Goal: Transaction & Acquisition: Purchase product/service

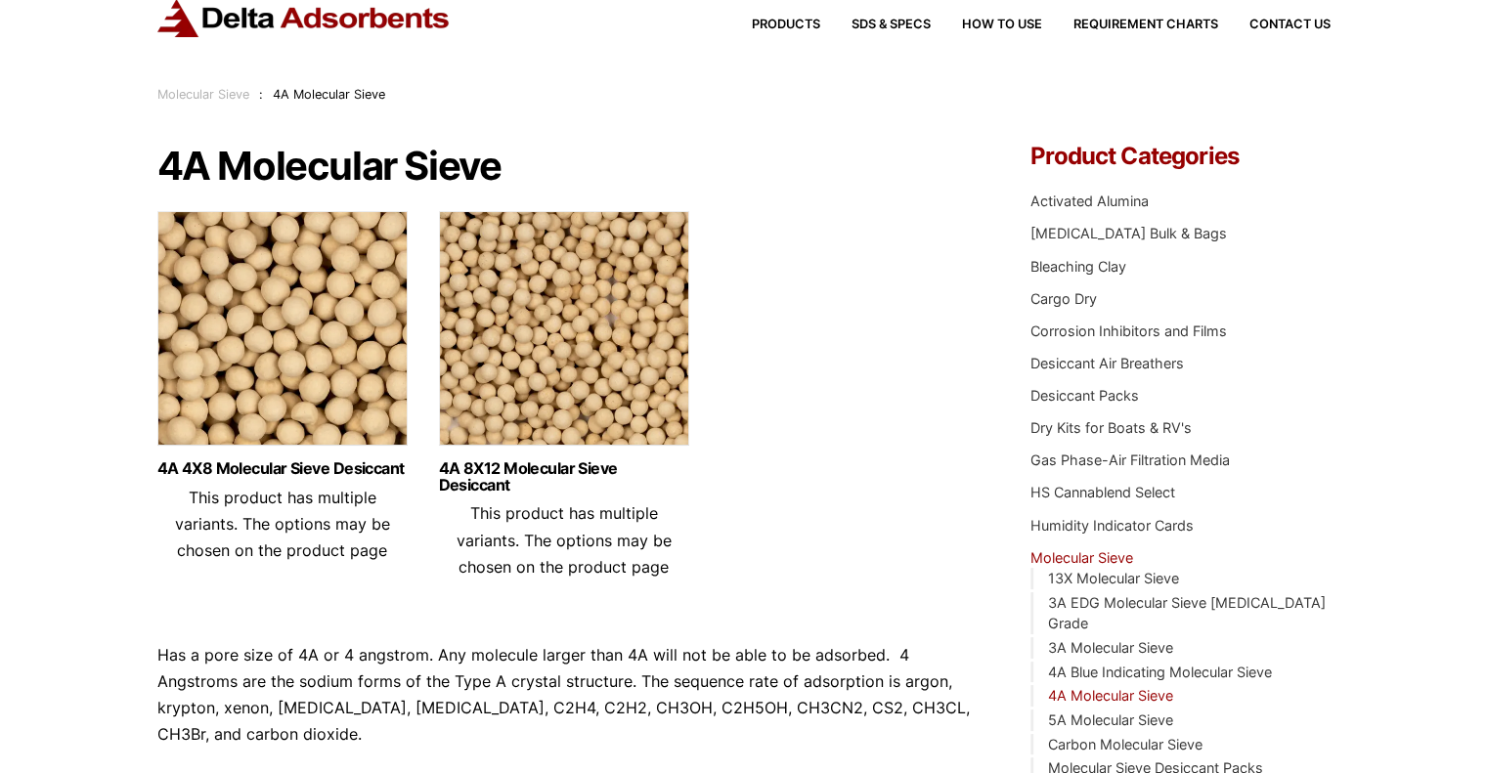
scroll to position [98, 0]
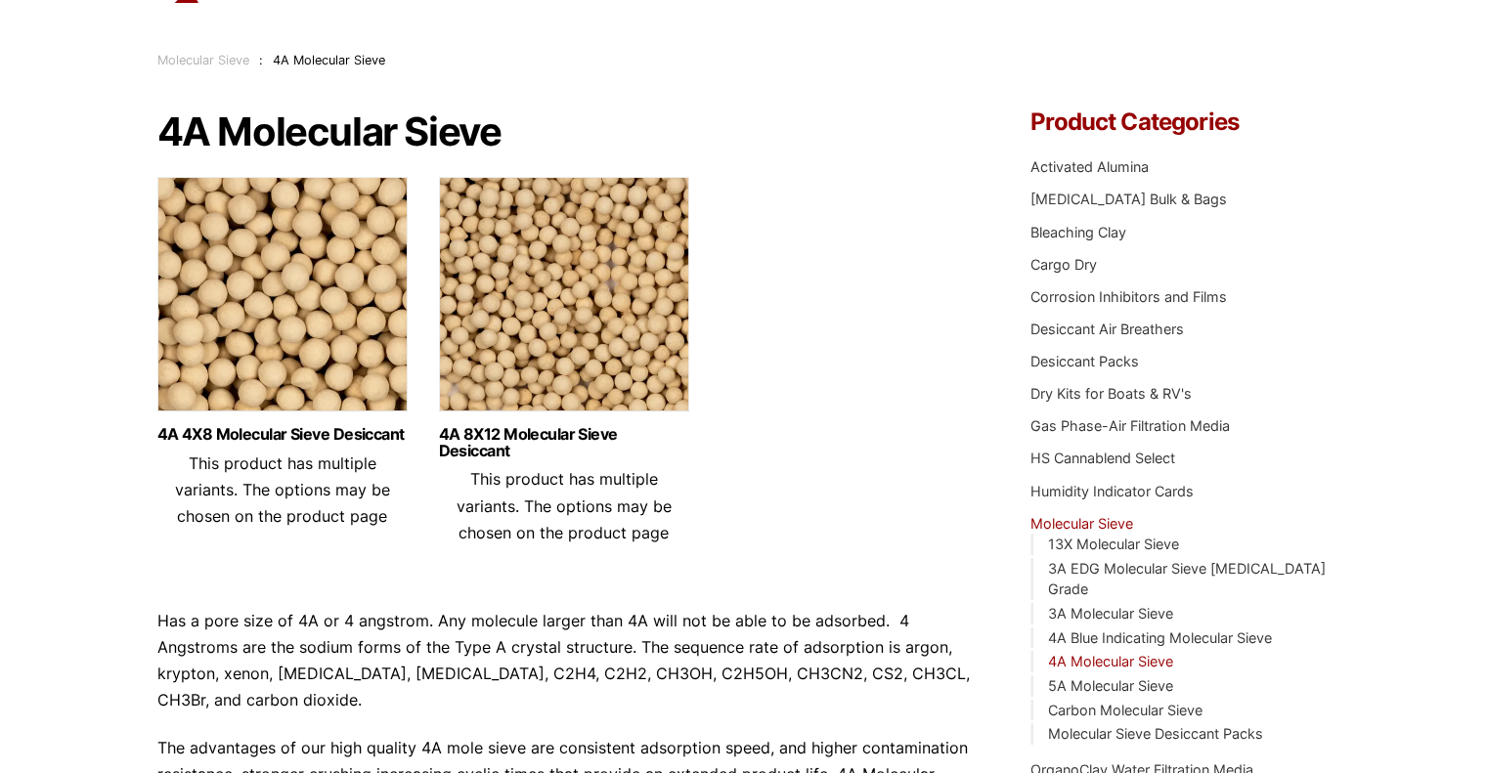
click at [304, 313] on img at bounding box center [282, 299] width 250 height 244
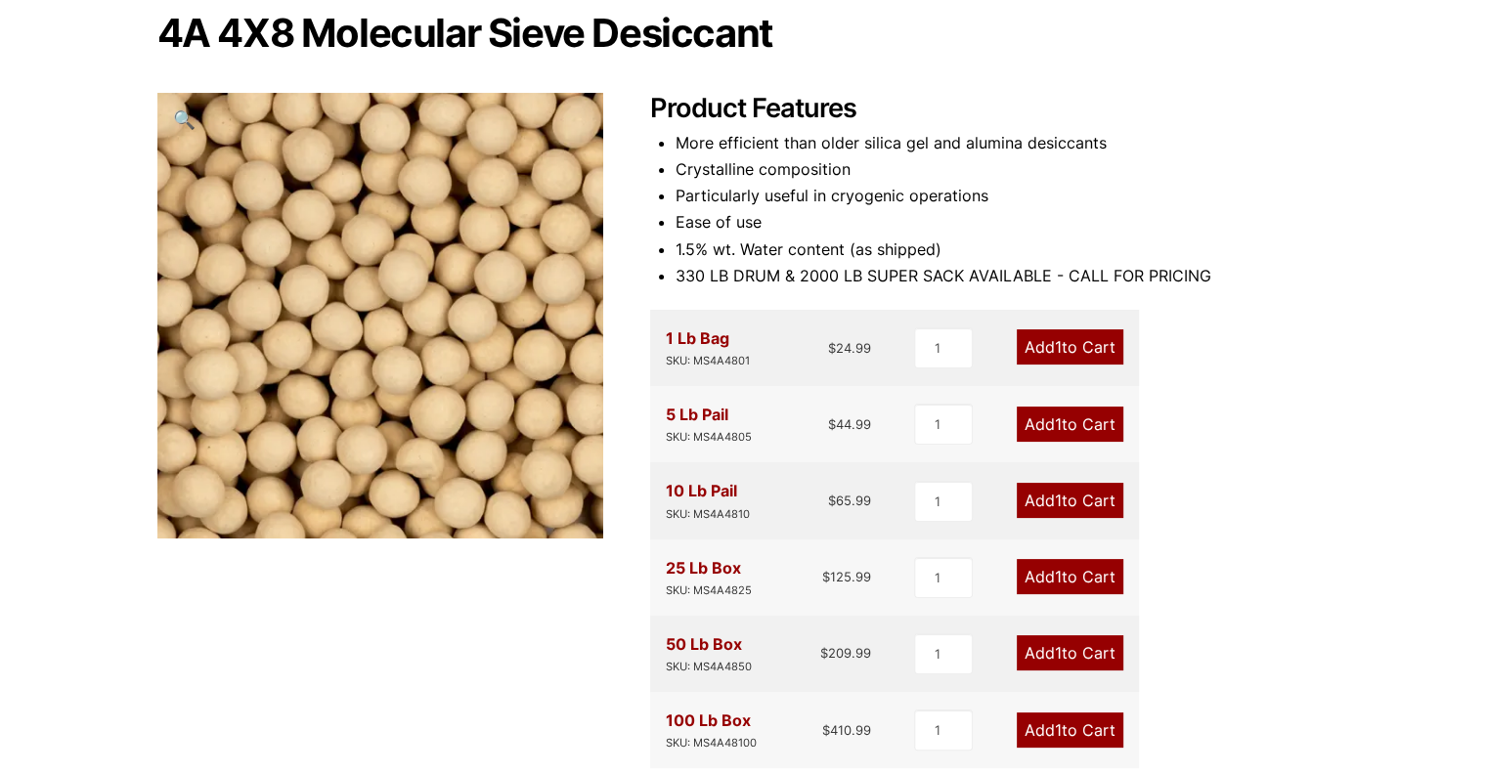
scroll to position [293, 0]
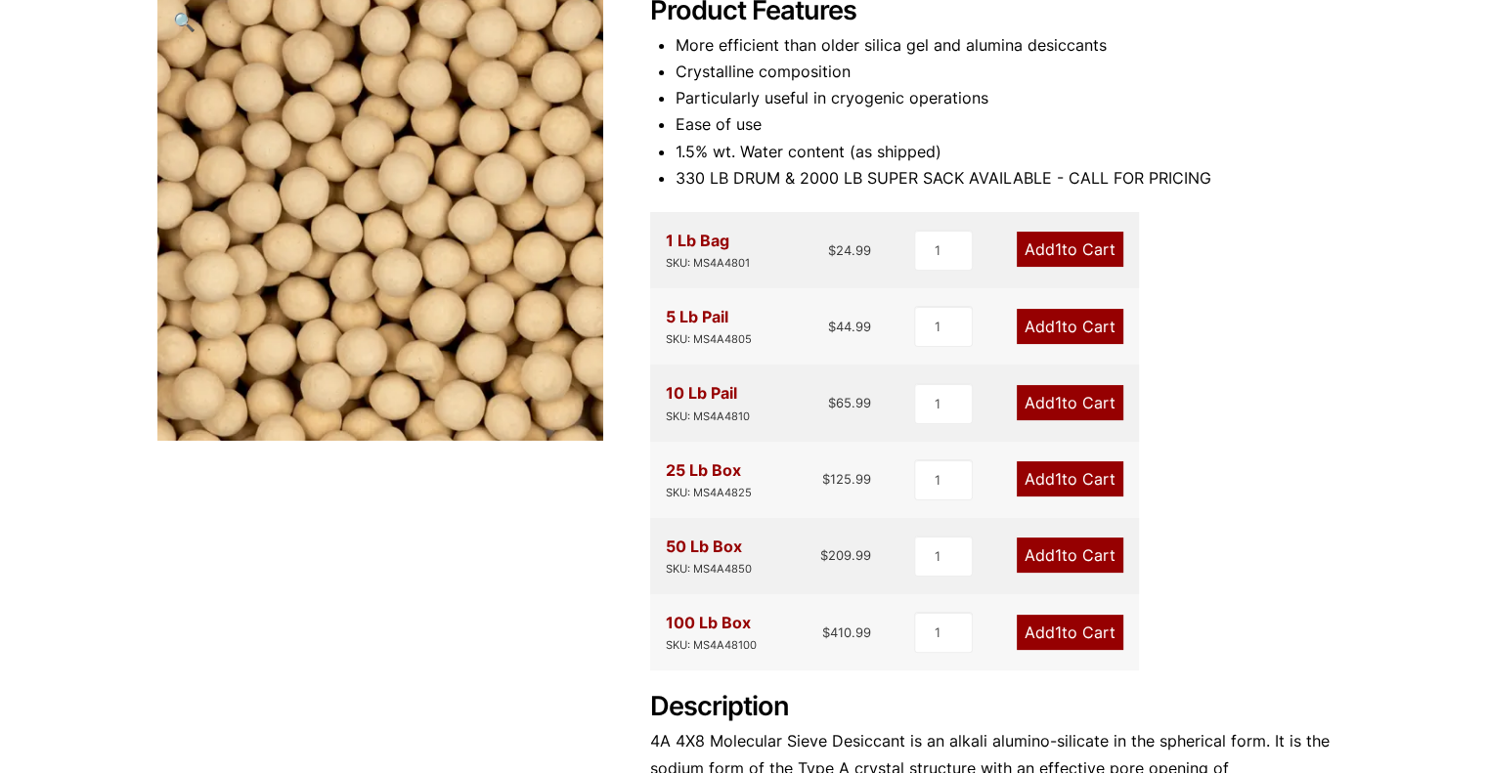
click at [1057, 557] on span "1" at bounding box center [1058, 555] width 7 height 20
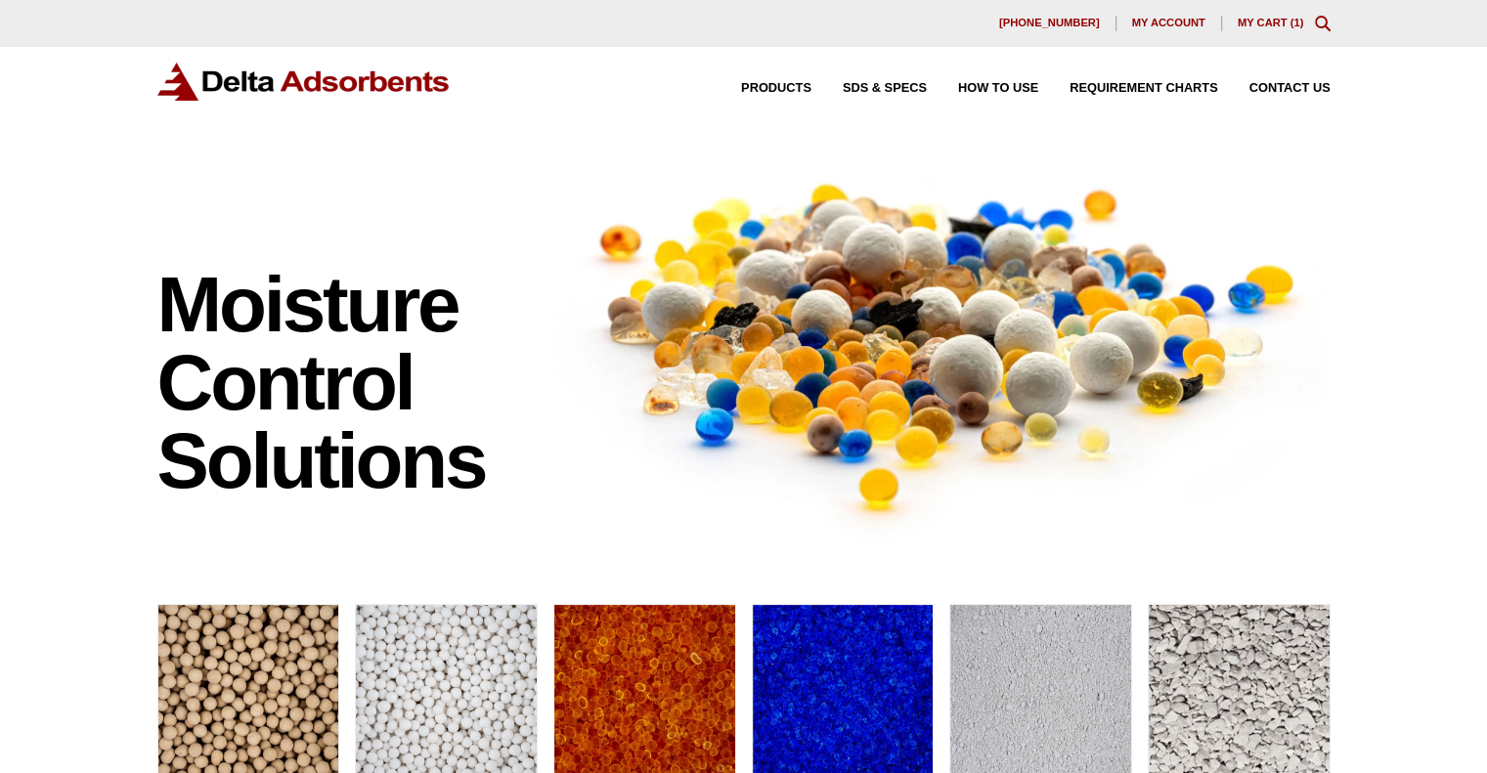
click at [1320, 26] on icon "Toggle Modal Content" at bounding box center [1322, 24] width 16 height 16
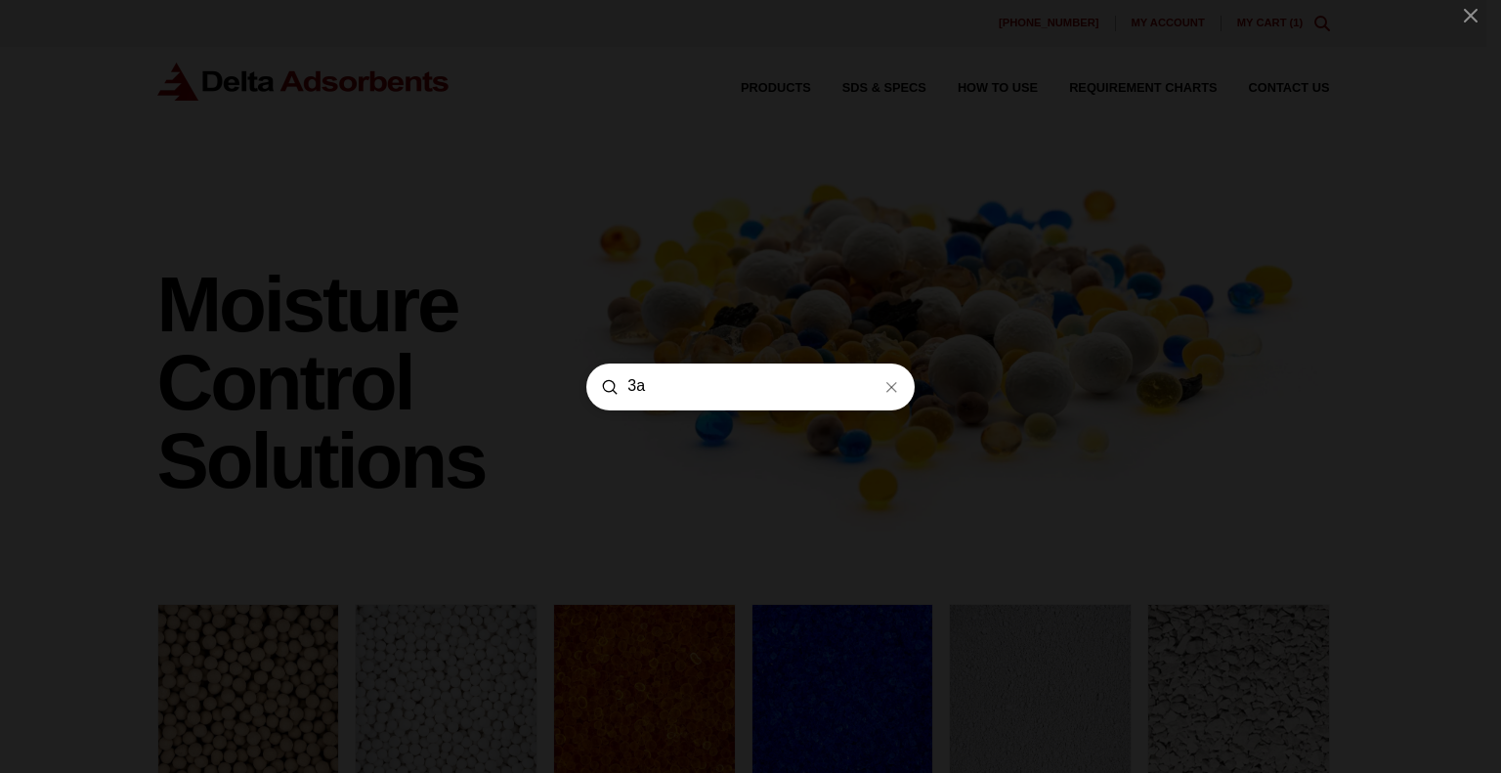
type input "3a"
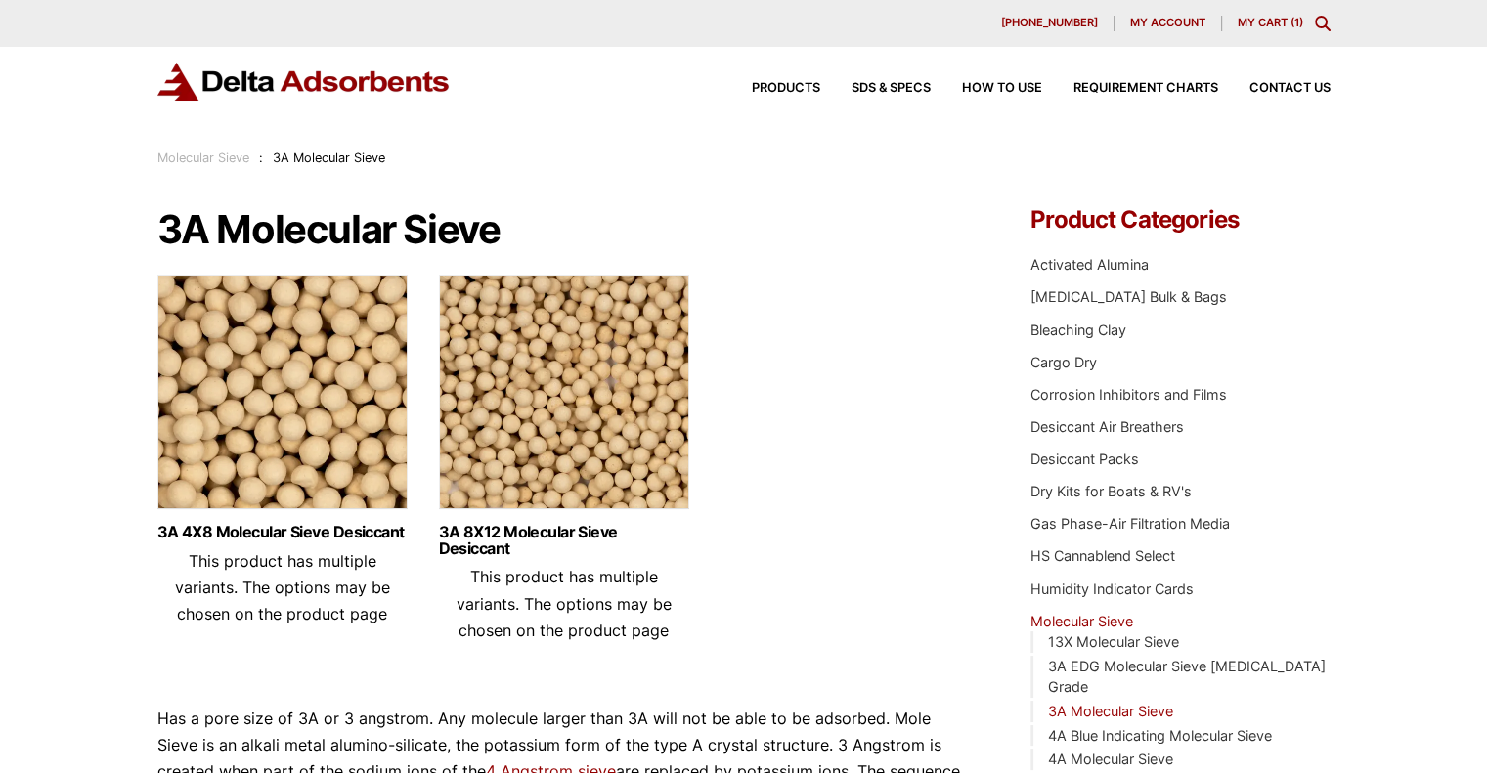
click at [258, 390] on img at bounding box center [282, 397] width 250 height 244
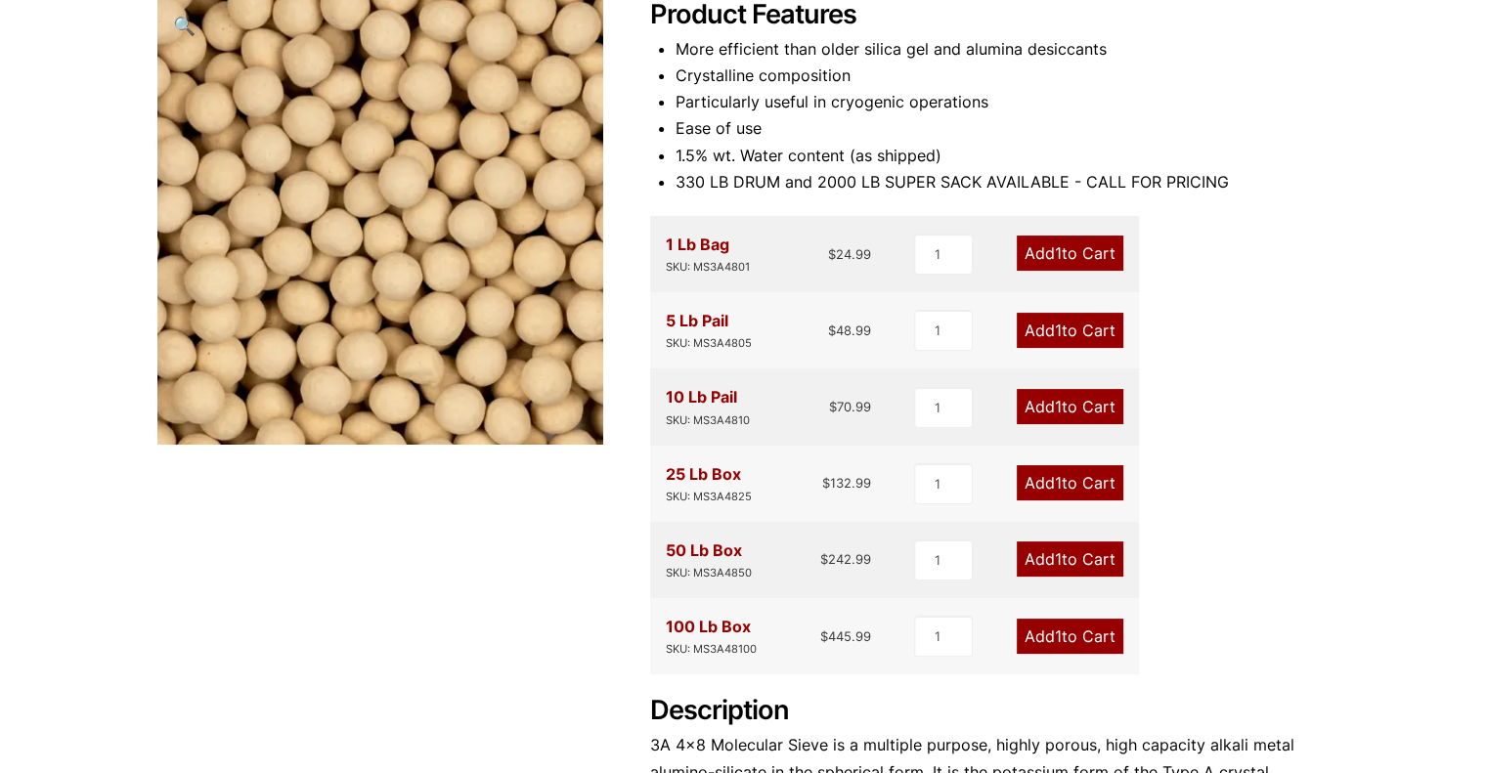
scroll to position [293, 0]
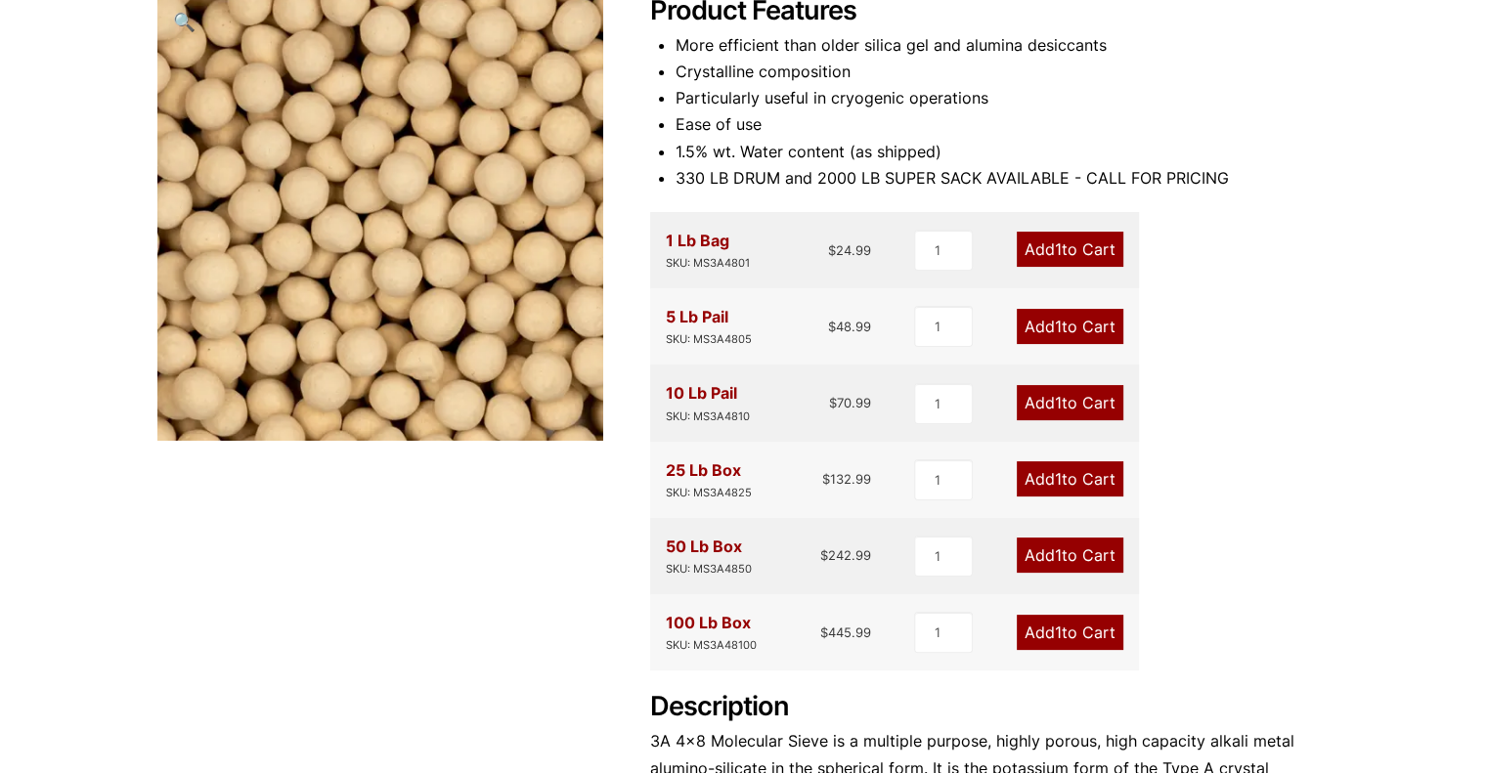
click at [1055, 320] on span "1" at bounding box center [1058, 327] width 7 height 20
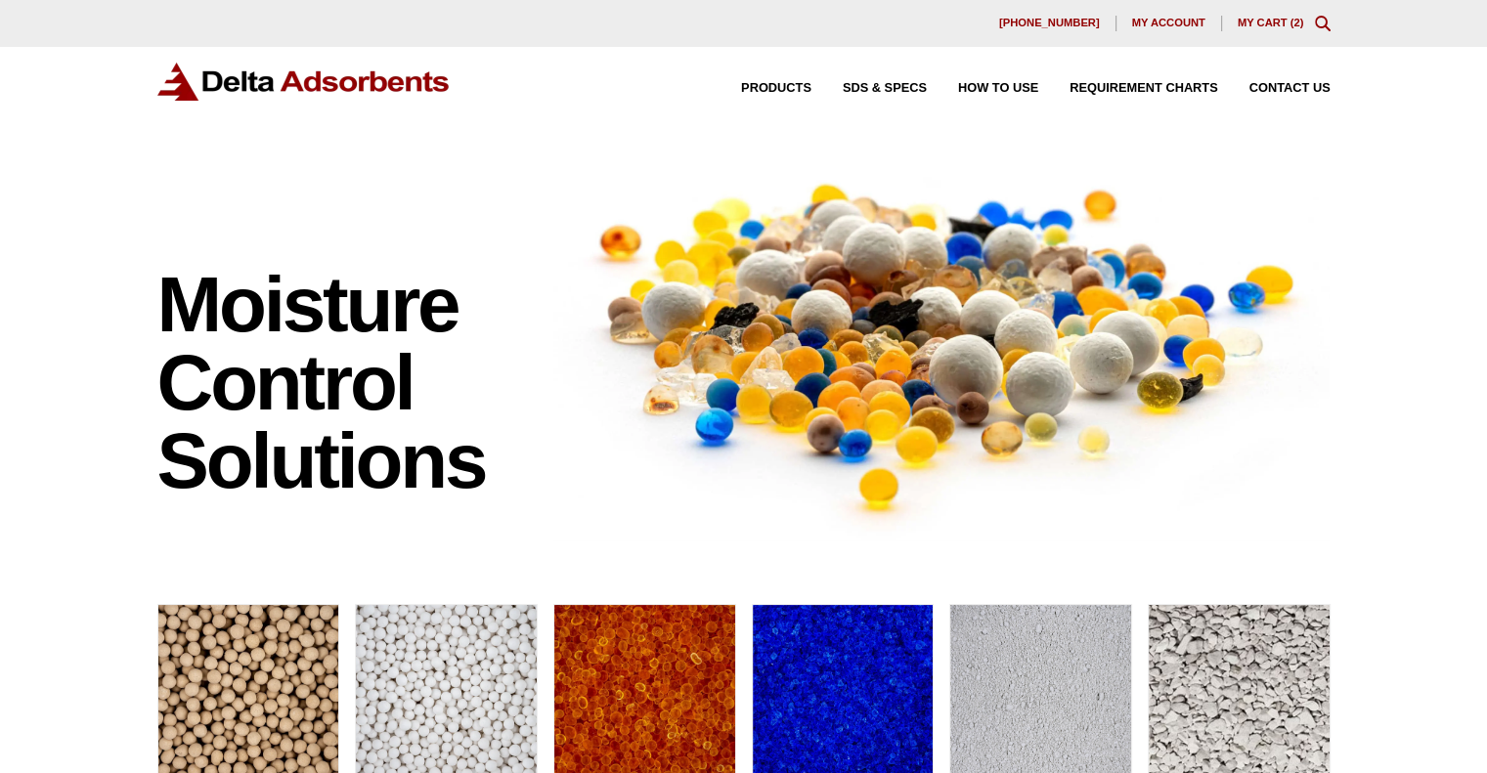
click at [1279, 26] on link "My Cart ( 2 )" at bounding box center [1270, 23] width 66 height 12
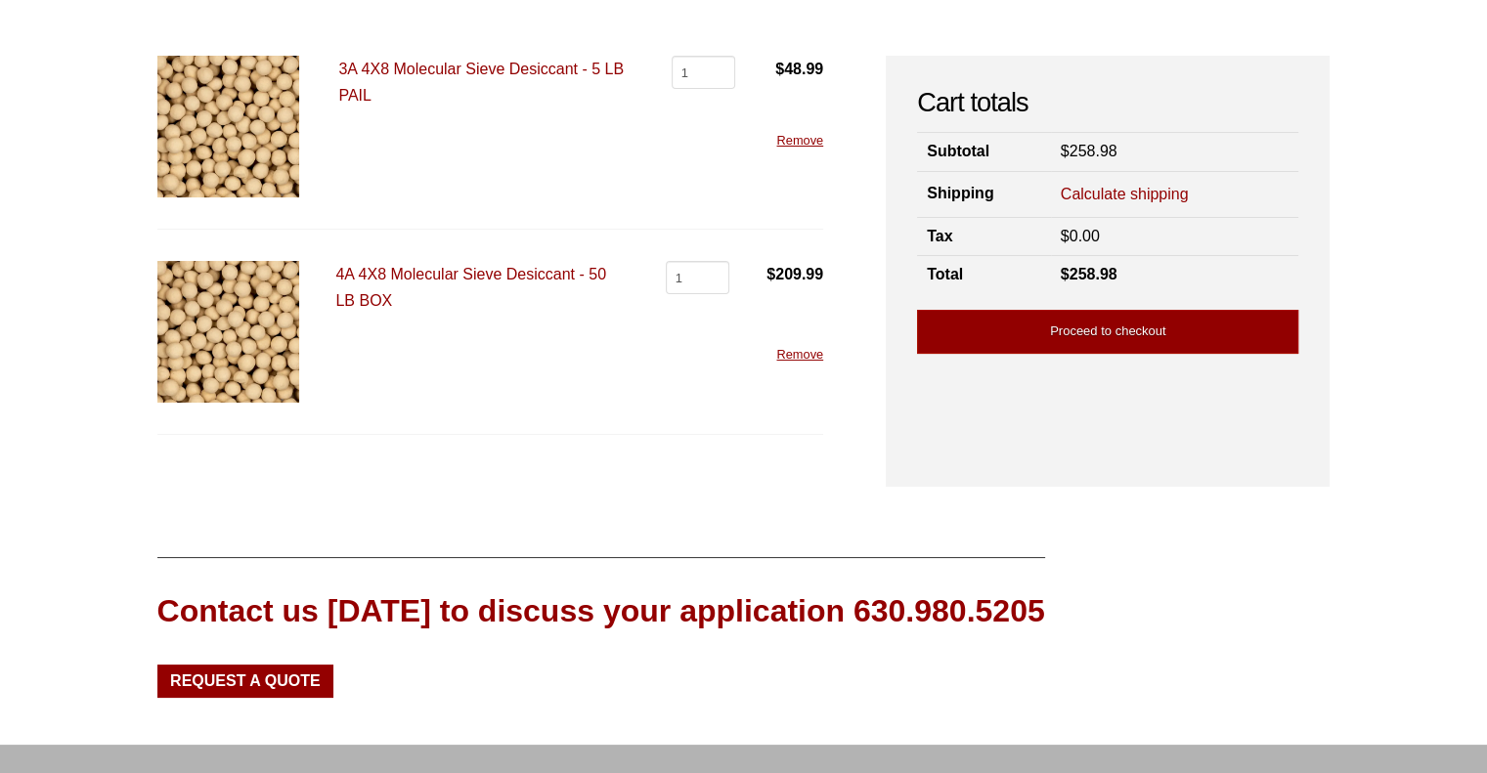
scroll to position [98, 0]
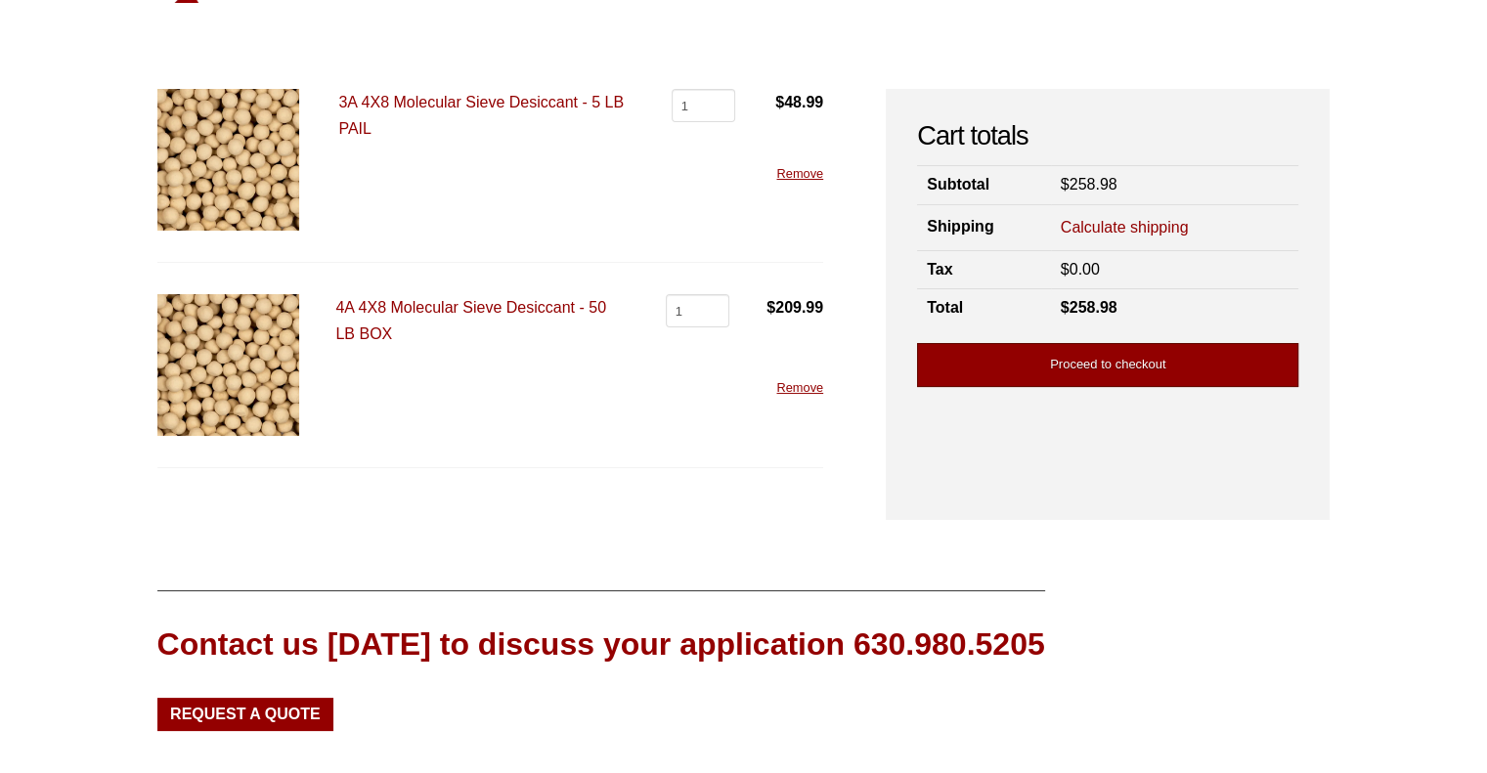
click at [1135, 365] on link "Proceed to checkout" at bounding box center [1107, 365] width 381 height 44
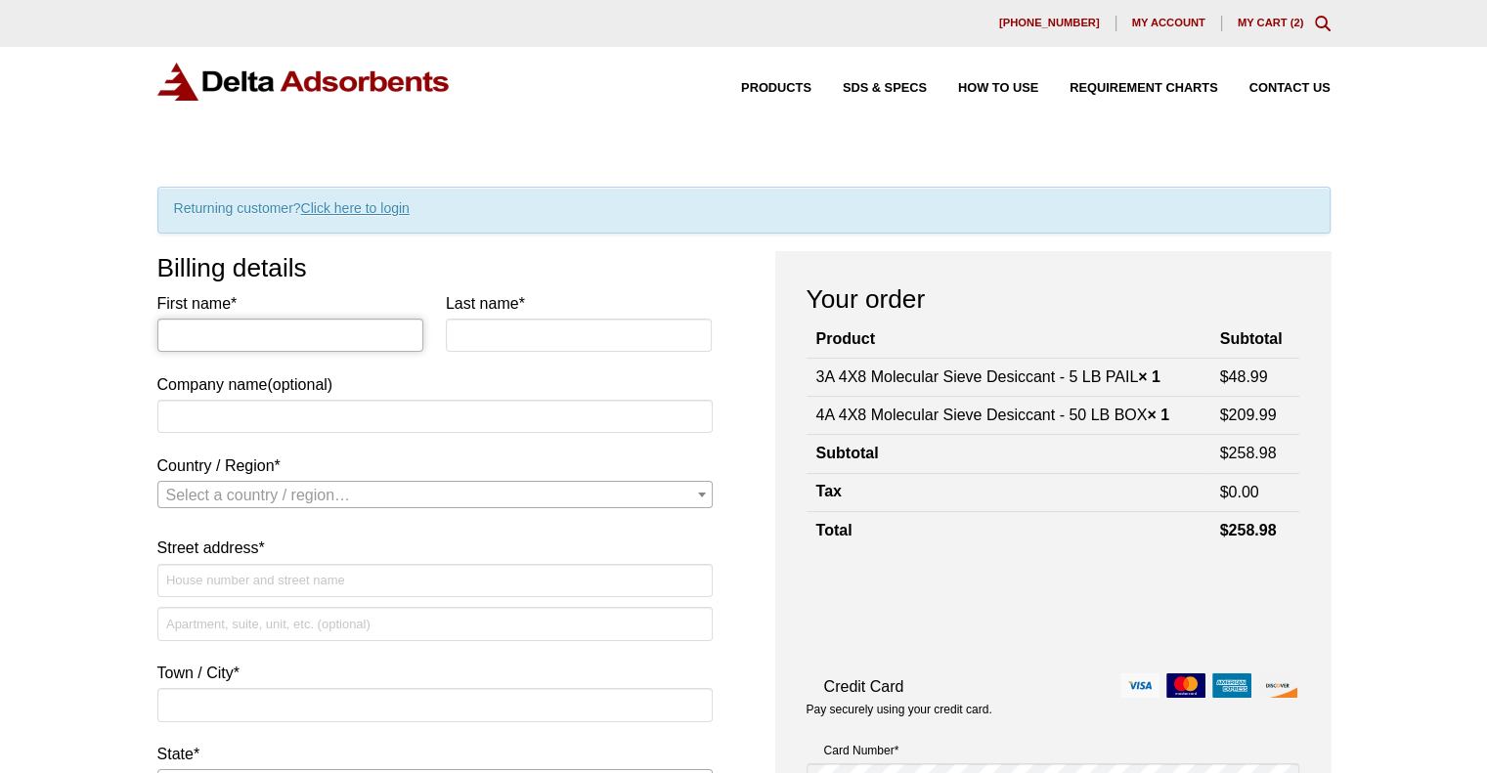
click at [256, 327] on input "First name *" at bounding box center [290, 335] width 267 height 33
type input "[PERSON_NAME]"
type input "Tundra Companies"
select select "US"
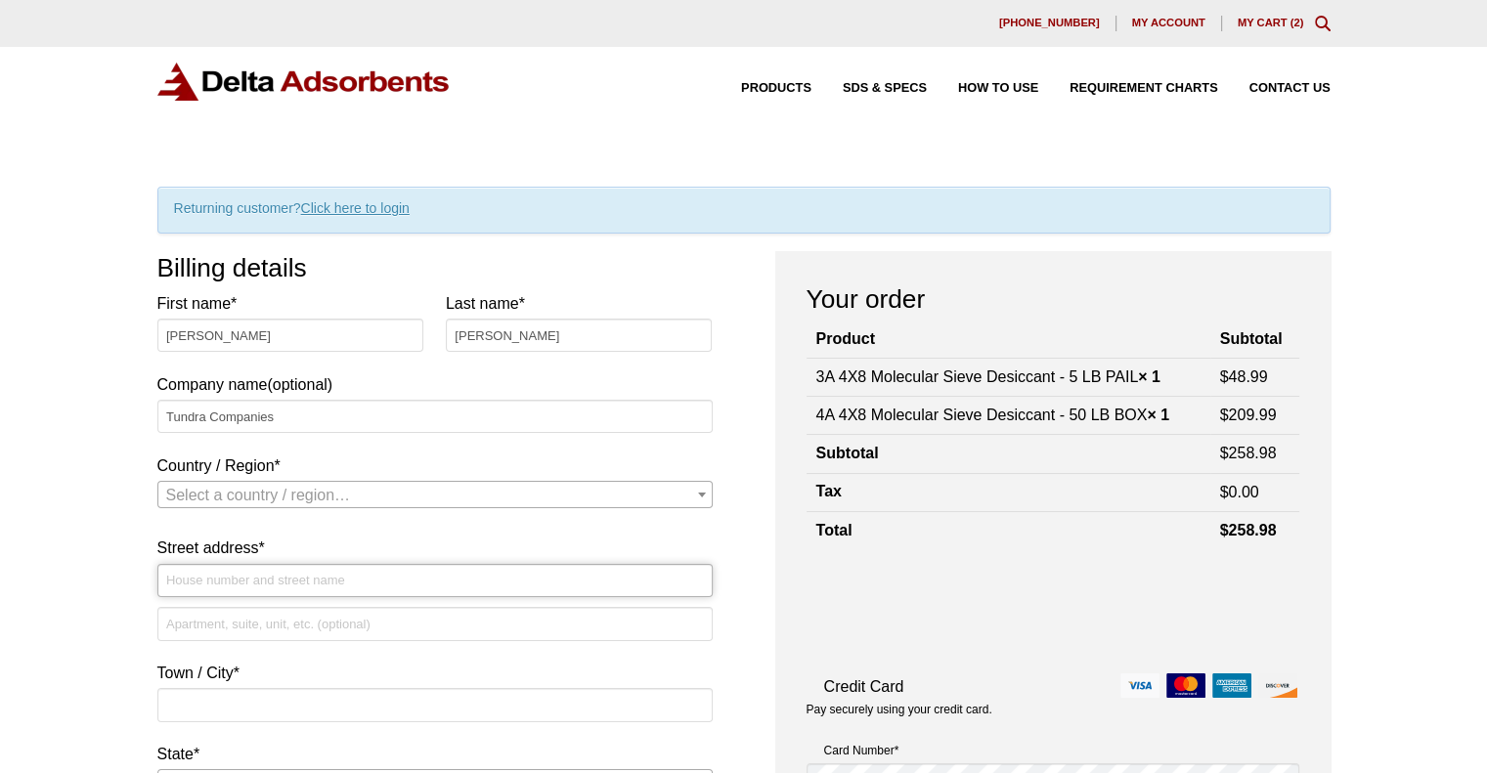
type input "[STREET_ADDRESS][PERSON_NAME]"
type input "[GEOGRAPHIC_DATA]"
type input "55110"
type input "6518906184"
type input "[EMAIL_ADDRESS][DOMAIN_NAME]"
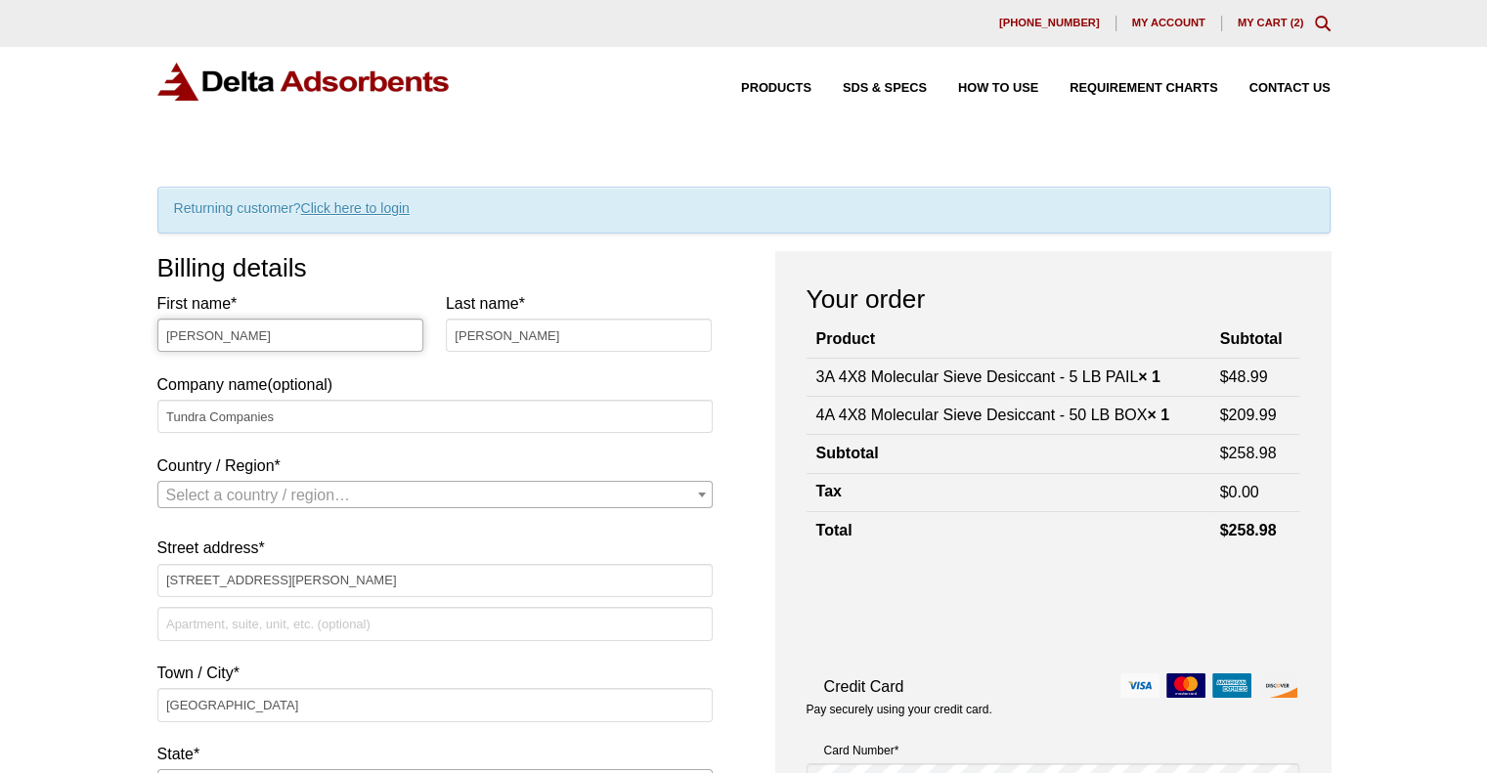
select select "US"
select select "MN"
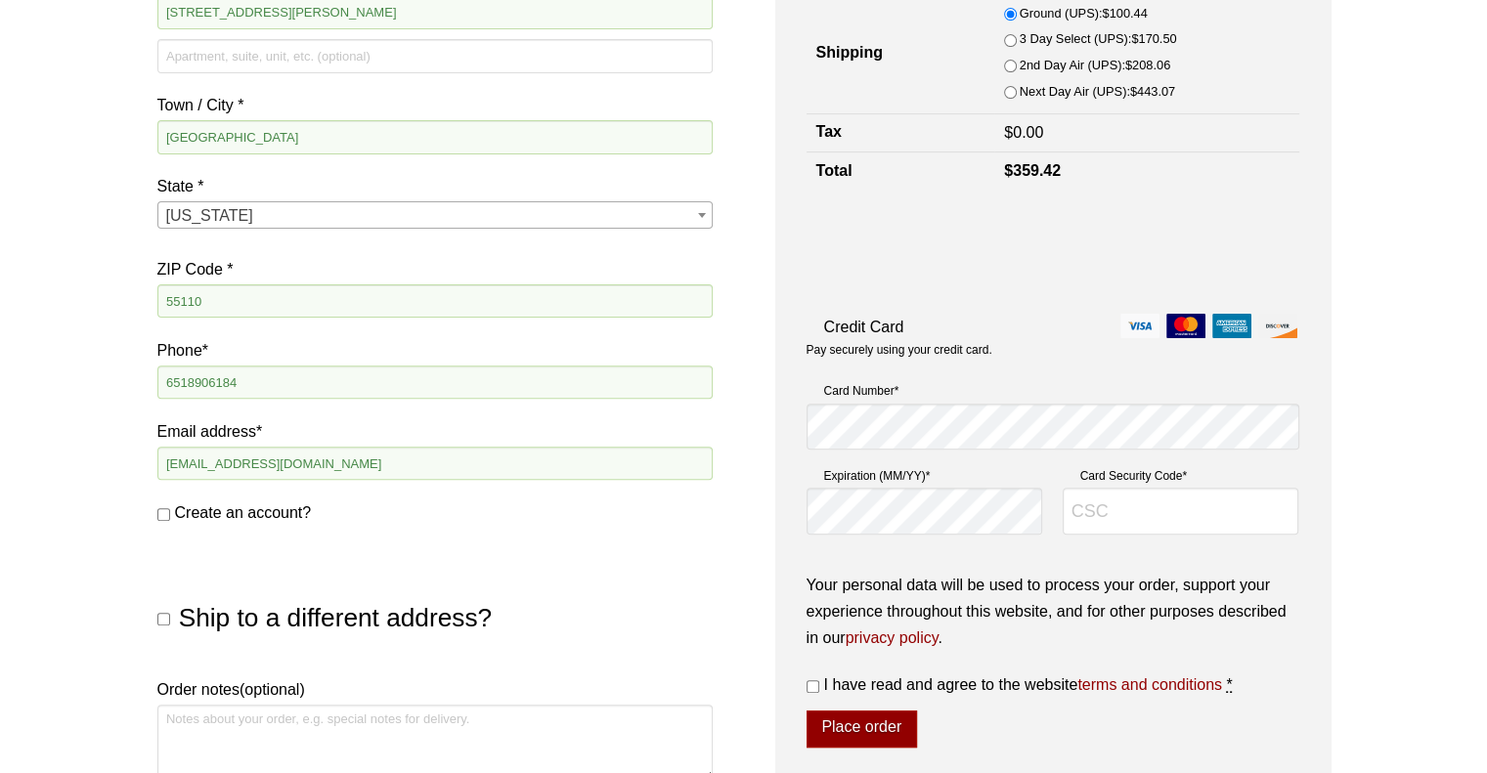
scroll to position [782, 0]
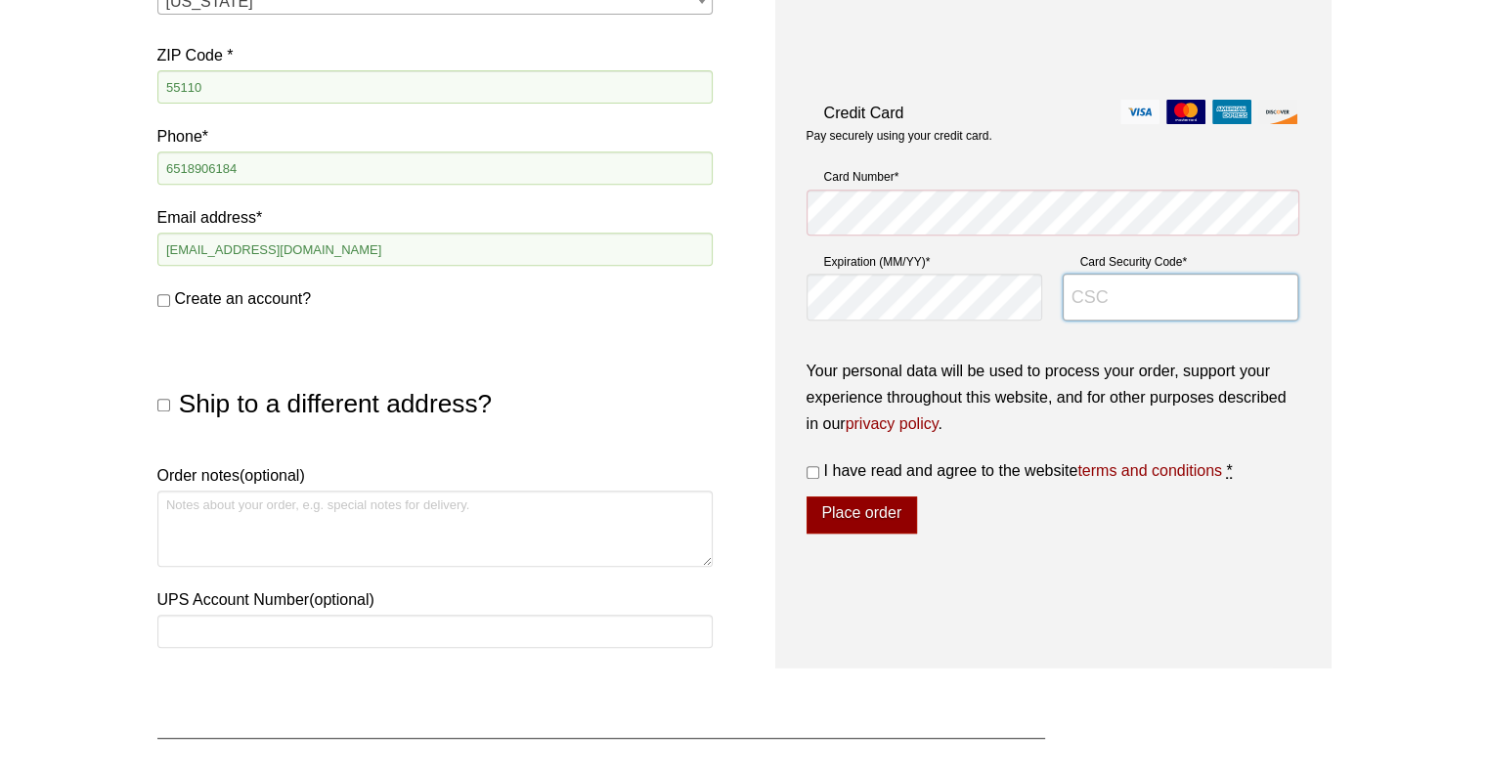
type input "156"
click at [809, 471] on input "I have read and agree to the website terms and conditions *" at bounding box center [812, 472] width 13 height 13
checkbox input "true"
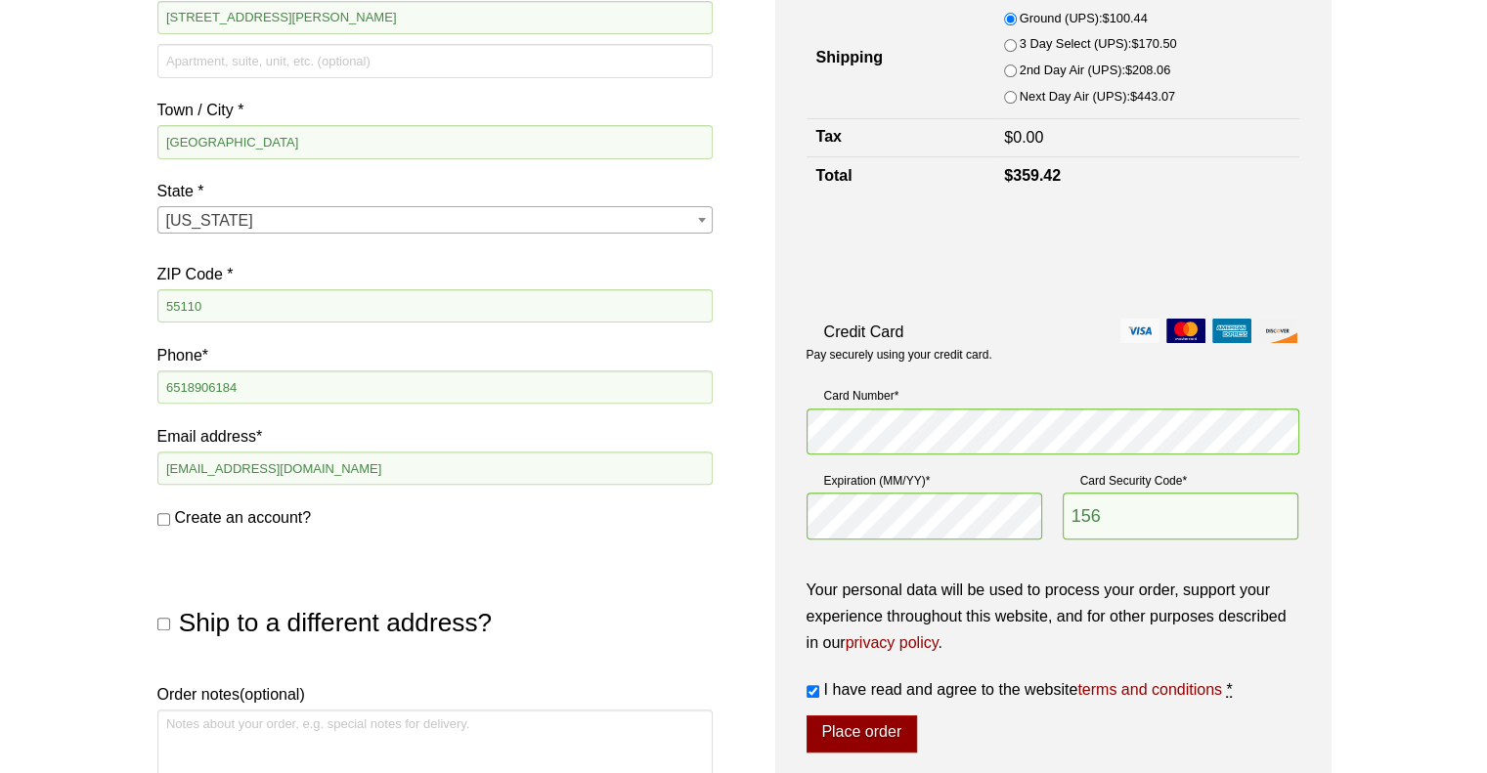
scroll to position [586, 0]
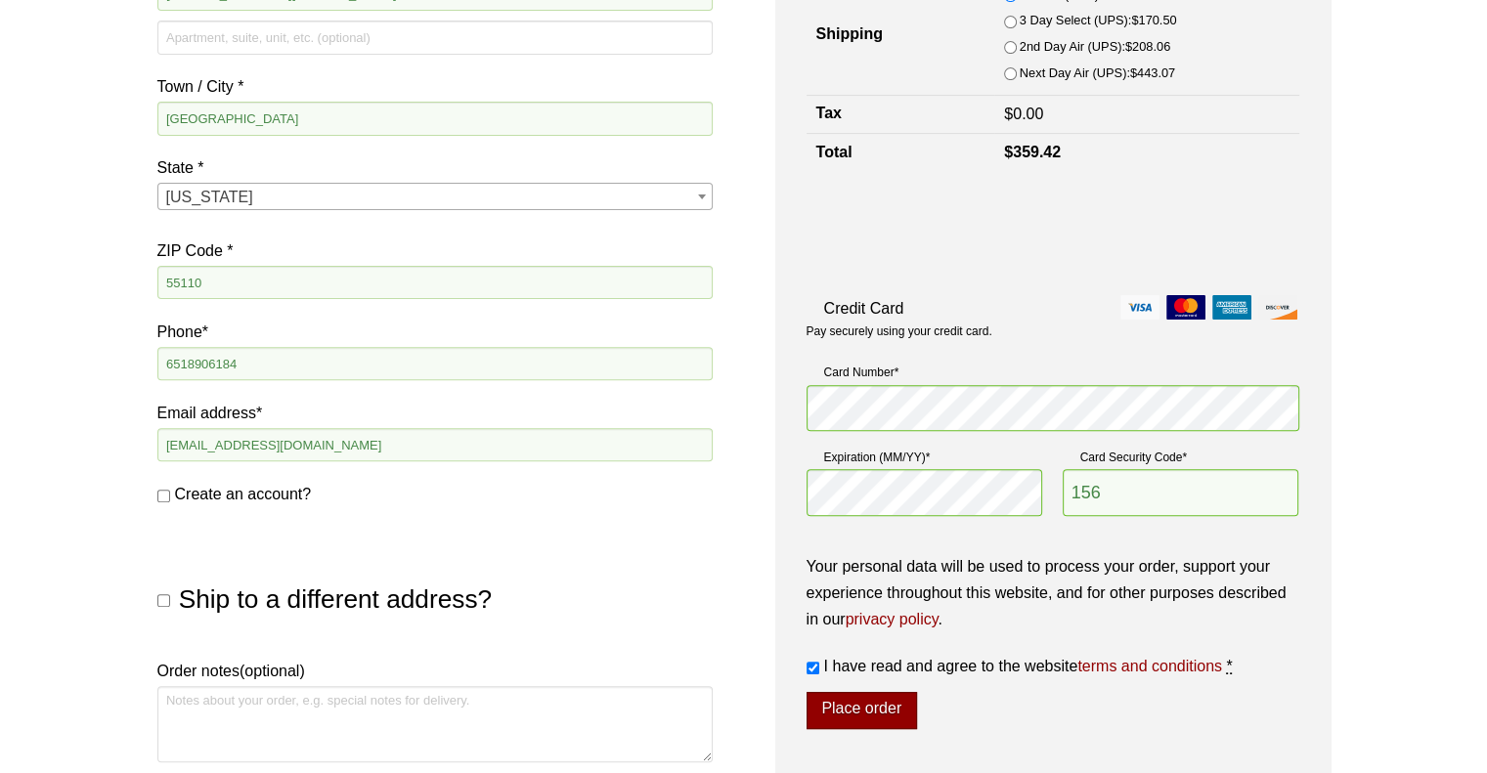
click at [860, 694] on button "Place order" at bounding box center [861, 710] width 110 height 37
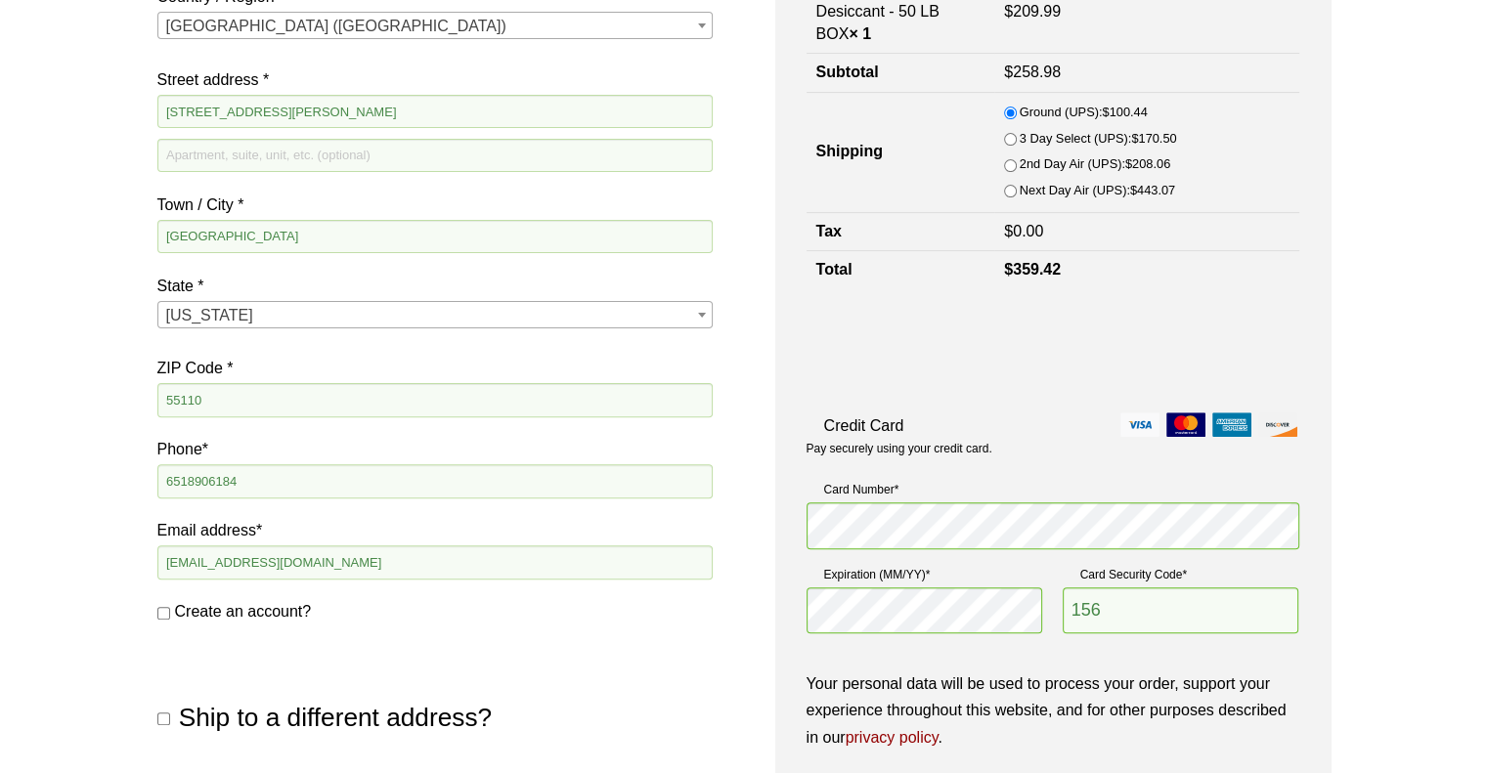
scroll to position [543, 0]
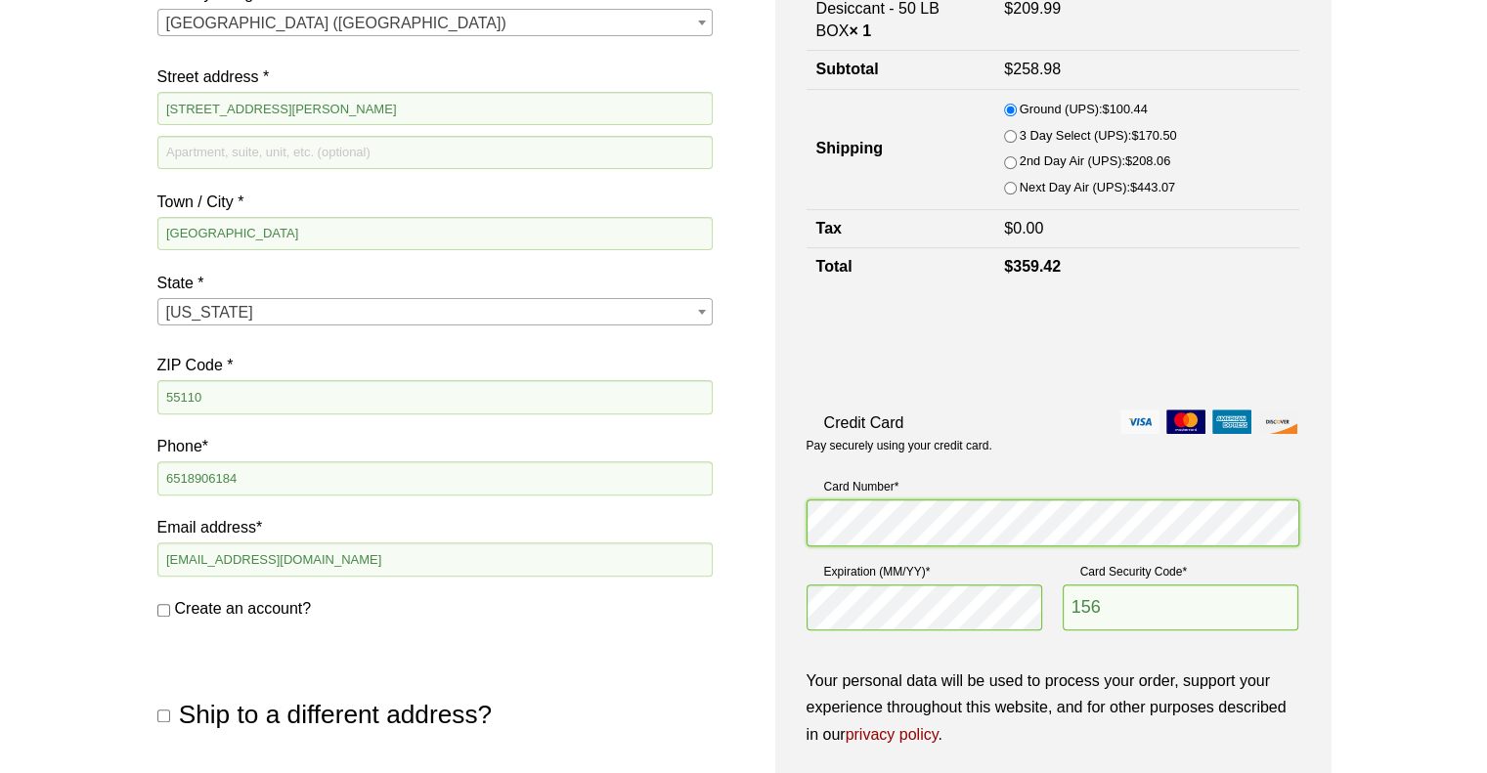
click at [688, 529] on div "Billing details First name * [PERSON_NAME] Last name * Tomlyanovich Company nam…" at bounding box center [743, 378] width 1173 height 1197
click at [797, 524] on div "Your order Product Subtotal 3A 4X8 Molecular Sieve Desiccant - 5 LB PAIL × 1 $ …" at bounding box center [1052, 378] width 555 height 1197
click at [759, 610] on div "Billing details First name * [PERSON_NAME] Last name * Tomlyanovich Company nam…" at bounding box center [743, 378] width 1173 height 1197
click at [910, 555] on div "Card Number * Expiration (MM/YY) * Card Security Code * [CREDIT_CARD_DATA]" at bounding box center [1052, 512] width 493 height 85
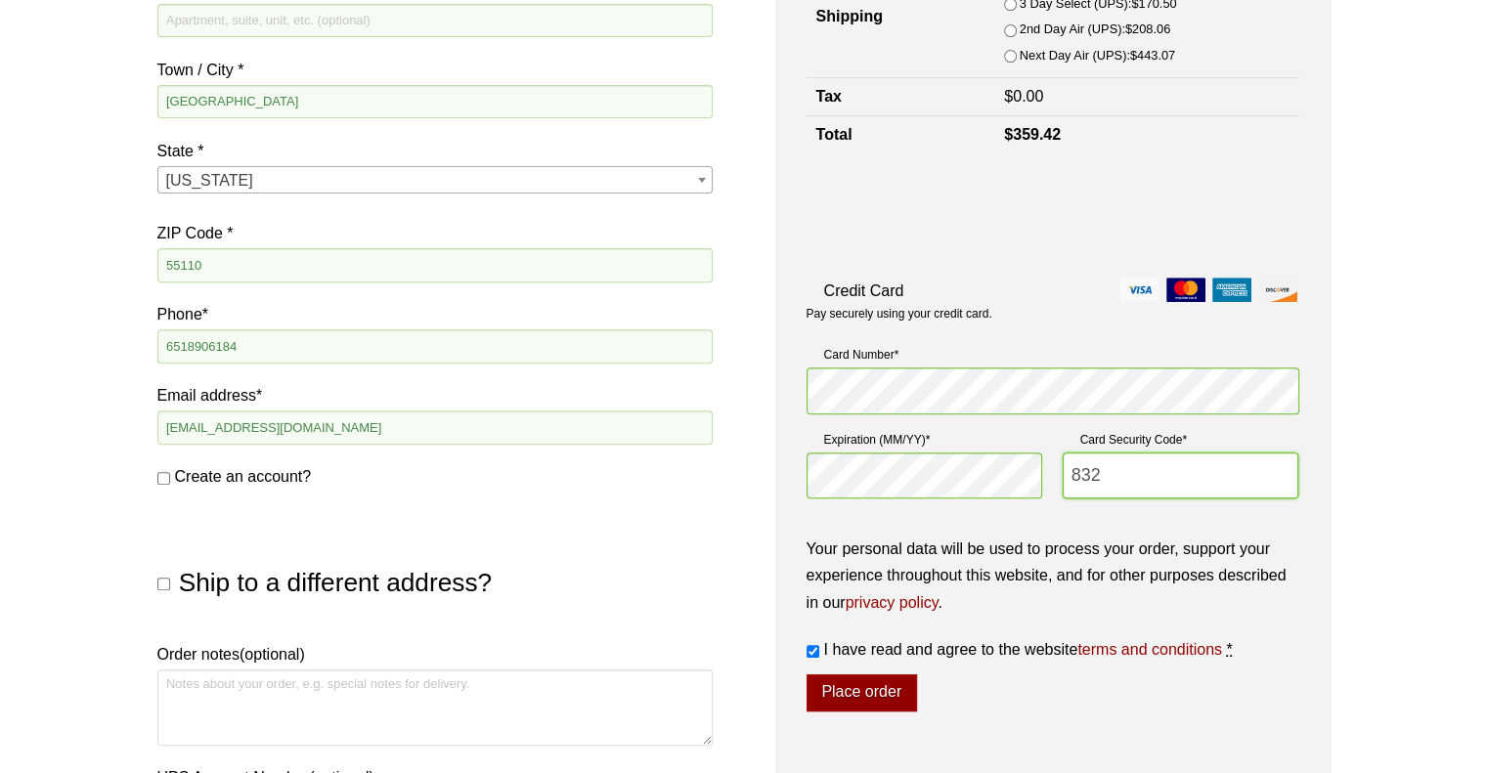
scroll to position [837, 0]
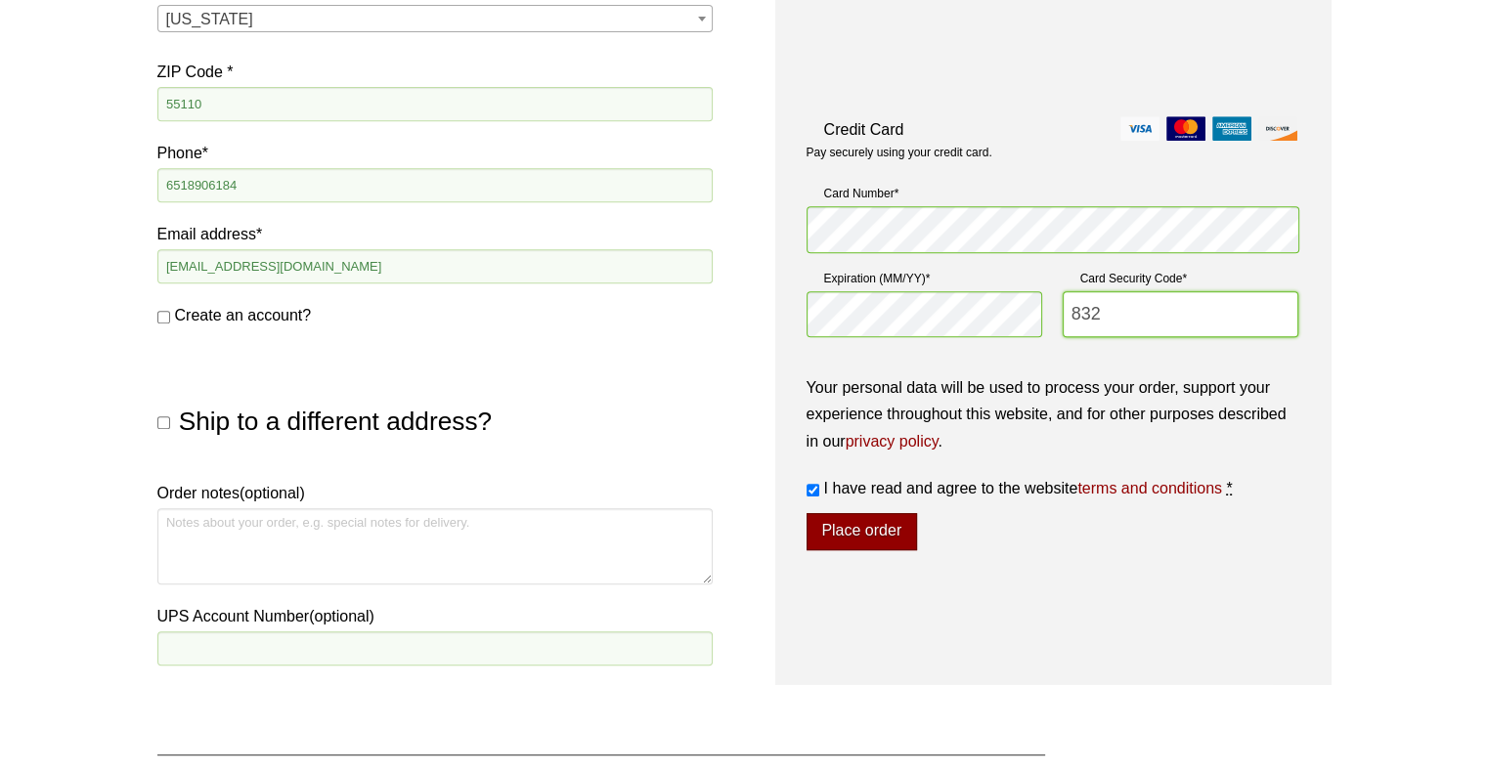
type input "832"
click at [859, 524] on button "Place order" at bounding box center [861, 531] width 110 height 37
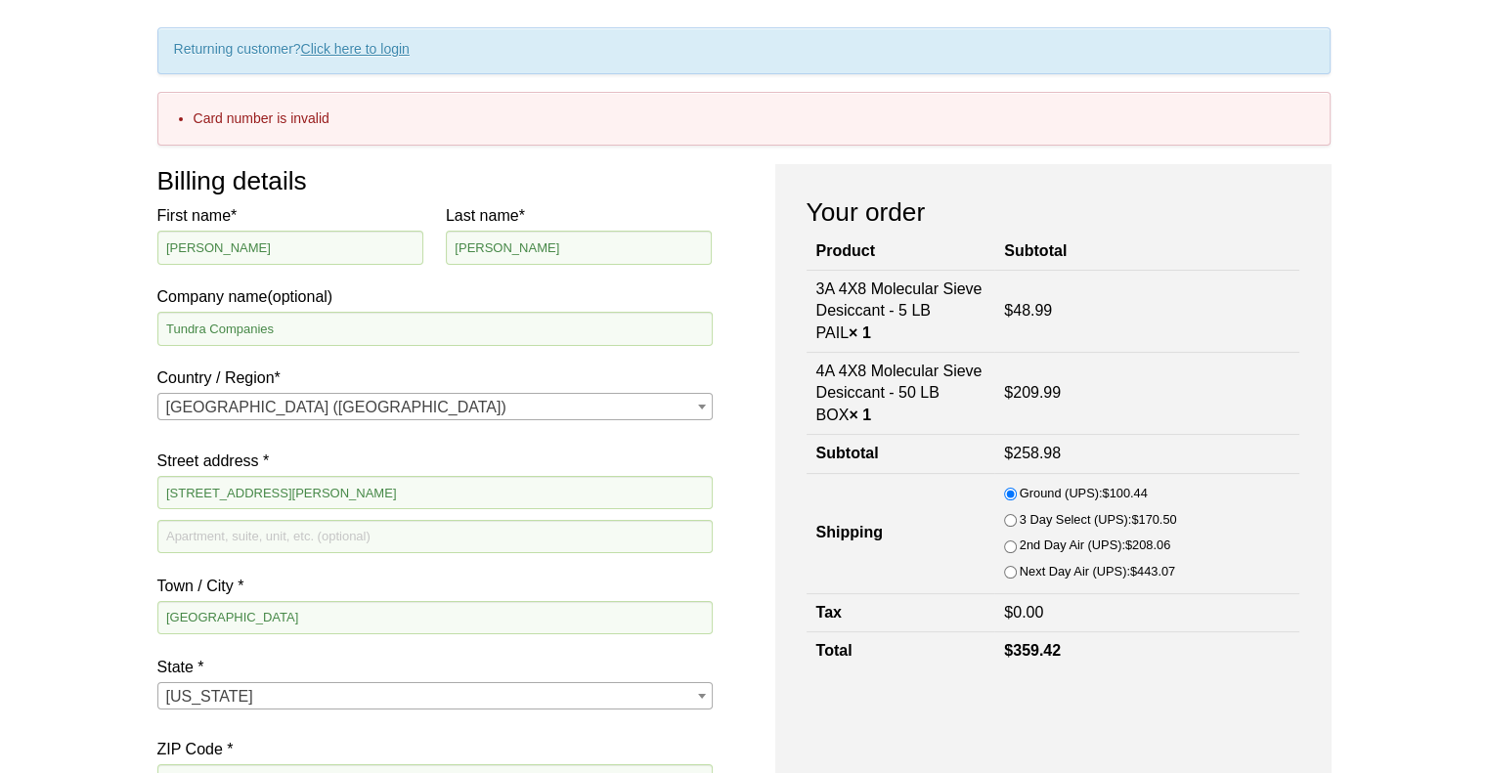
scroll to position [152, 0]
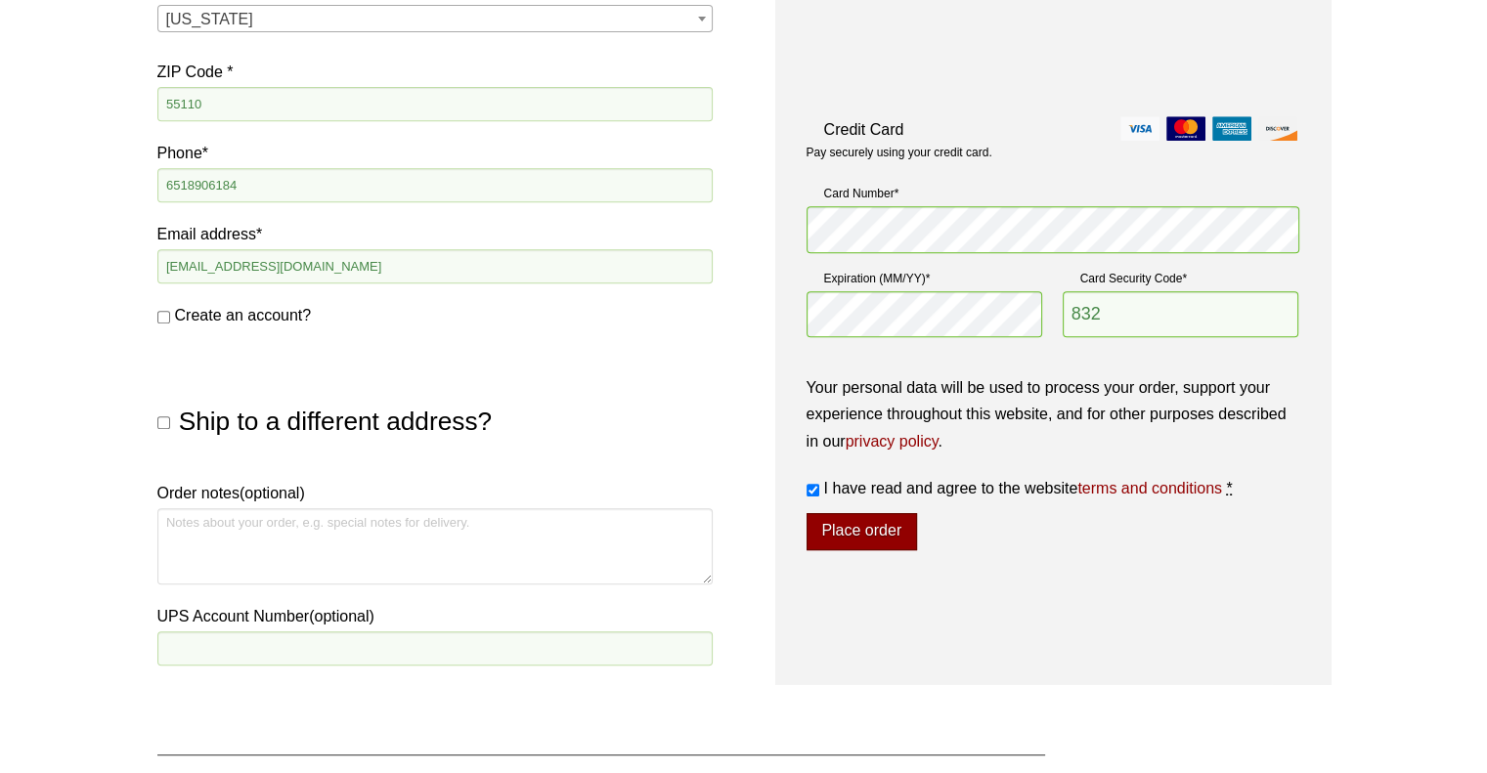
click at [872, 524] on button "Place order" at bounding box center [861, 531] width 110 height 37
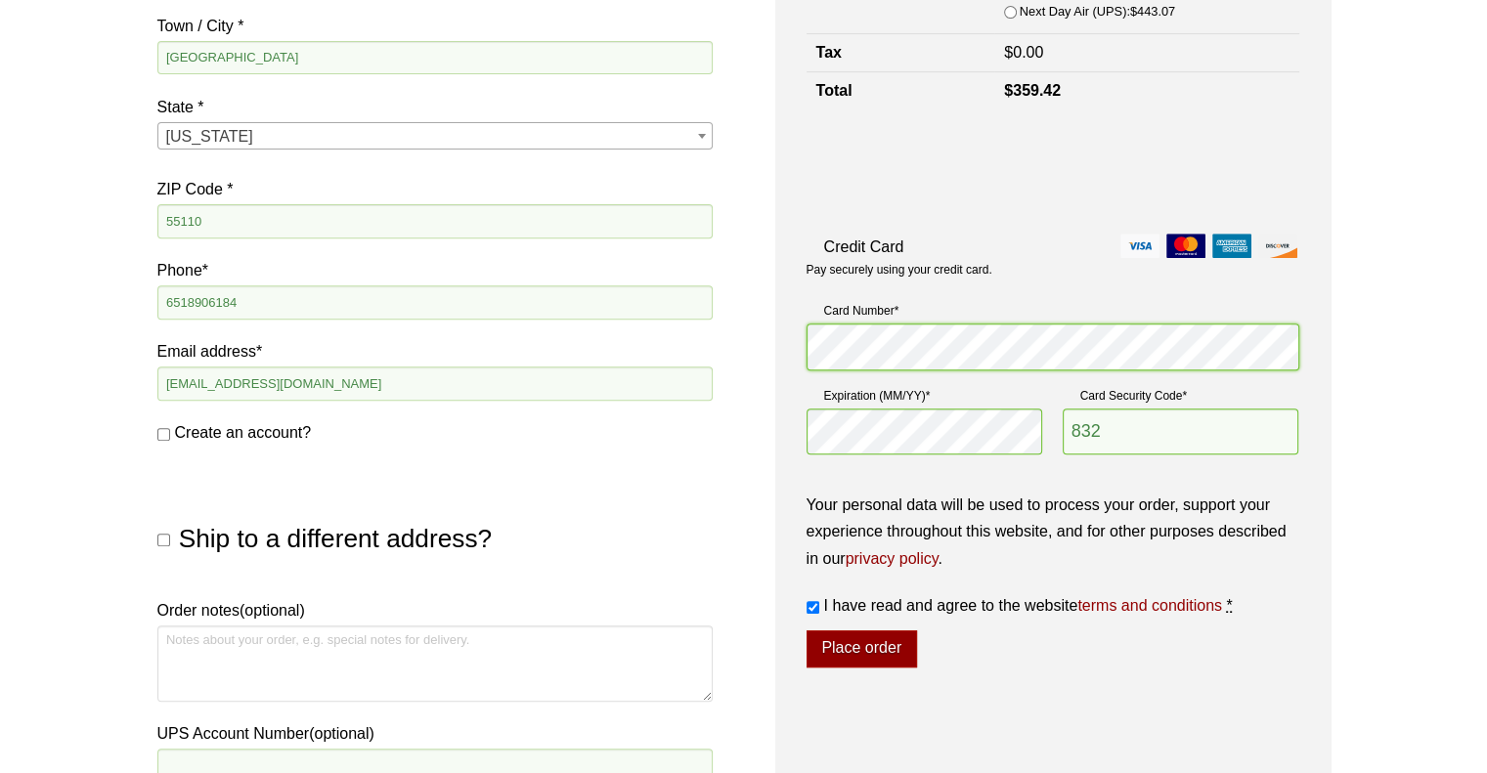
scroll to position [837, 0]
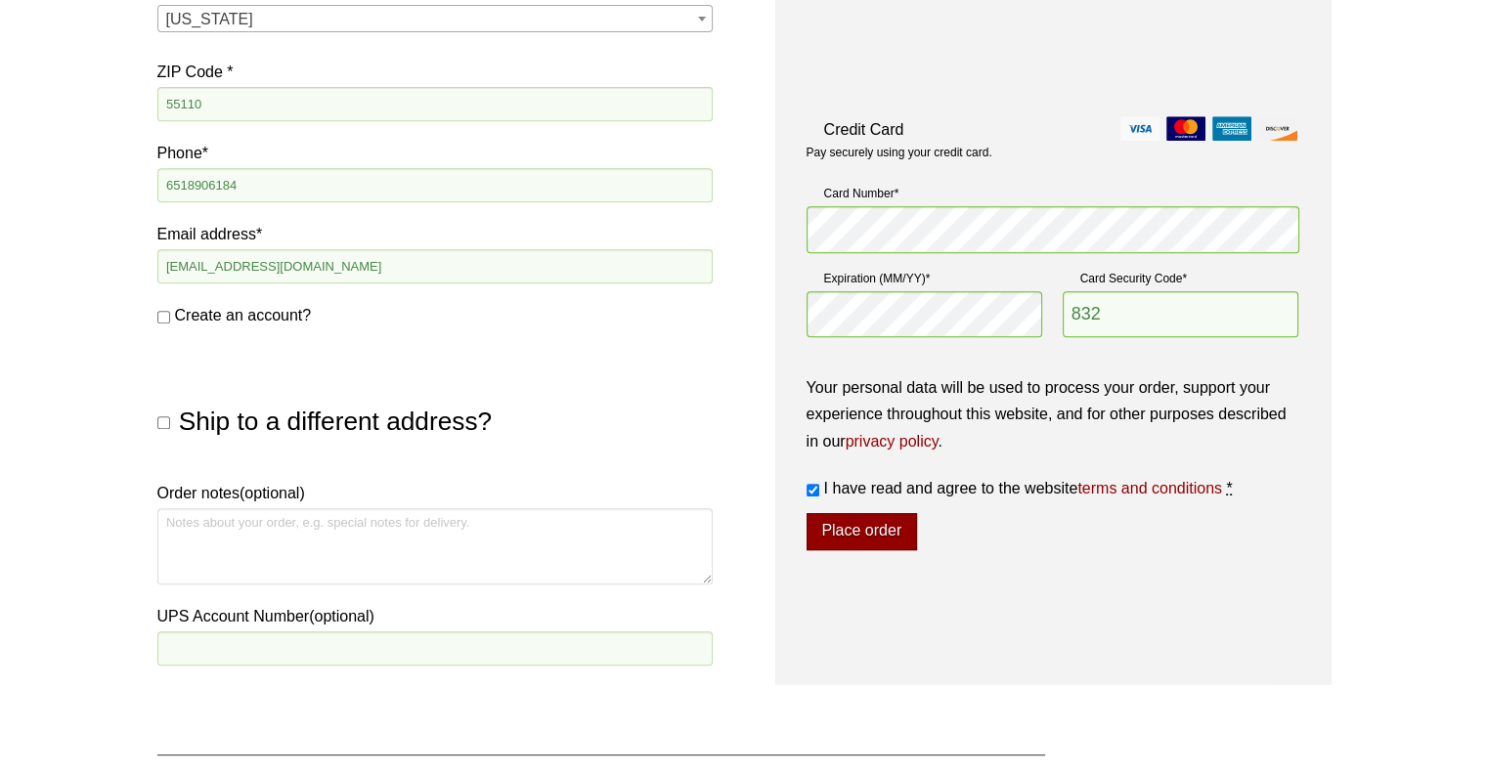
click at [893, 532] on button "Place order" at bounding box center [861, 531] width 110 height 37
